Goal: Task Accomplishment & Management: Use online tool/utility

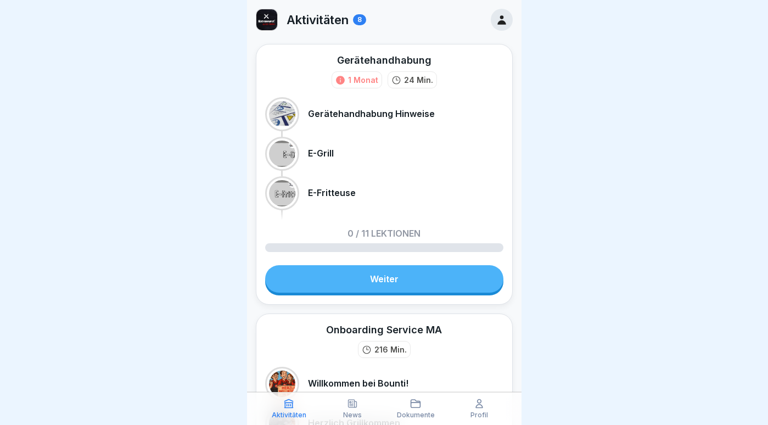
click at [563, 297] on div at bounding box center [384, 212] width 768 height 425
click at [563, 300] on div at bounding box center [384, 212] width 768 height 425
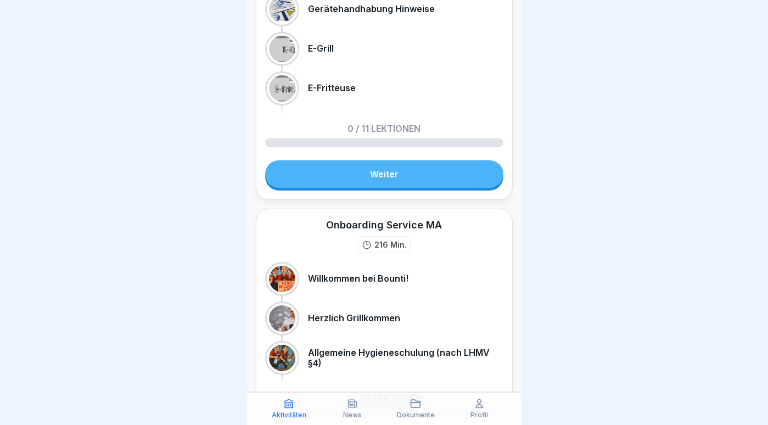
scroll to position [108, 0]
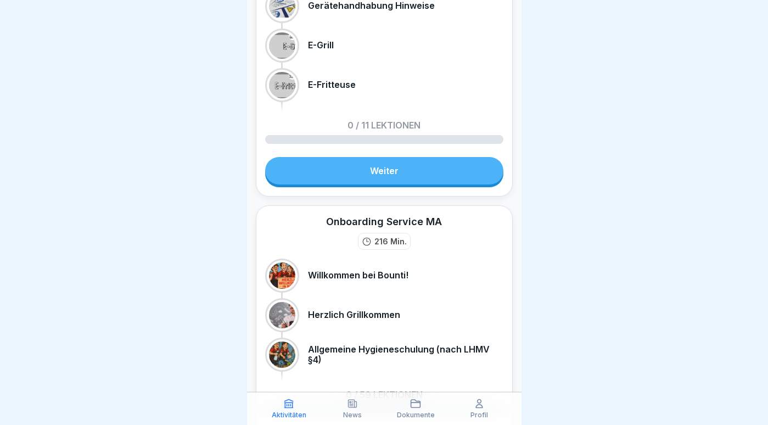
click at [403, 225] on div "Onboarding Service MA" at bounding box center [384, 222] width 116 height 14
click at [397, 223] on div "Onboarding Service MA" at bounding box center [384, 222] width 116 height 14
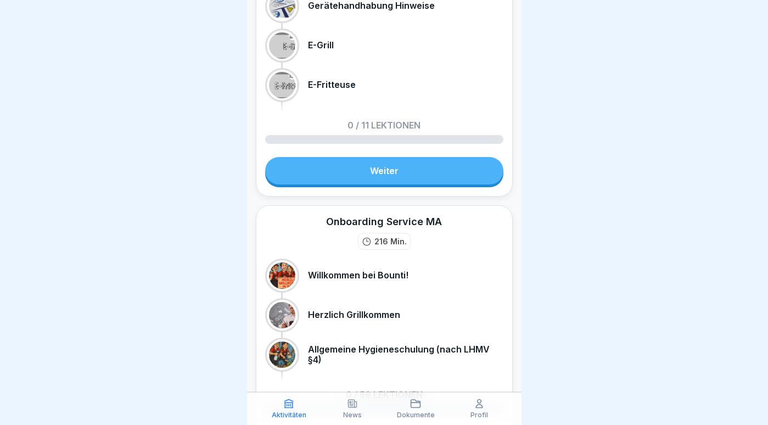
click at [397, 223] on div "Onboarding Service MA" at bounding box center [384, 222] width 116 height 14
drag, startPoint x: 326, startPoint y: 220, endPoint x: 471, endPoint y: 220, distance: 145.4
click at [471, 220] on div "Onboarding Service MA 216 Min." at bounding box center [384, 232] width 238 height 35
